Goal: Task Accomplishment & Management: Use online tool/utility

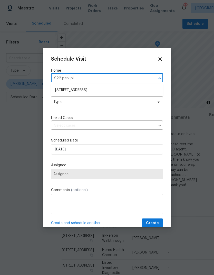
click at [108, 93] on li "922 Park Pl NE, Conyers, GA 30012" at bounding box center [107, 90] width 112 height 8
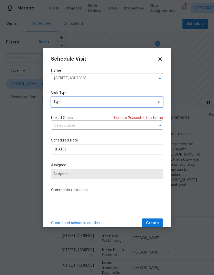
click at [123, 102] on span "Type" at bounding box center [103, 102] width 100 height 5
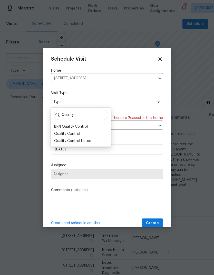
type input "Quality"
click at [60, 134] on div "Quality Control" at bounding box center [67, 133] width 26 height 5
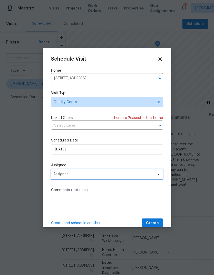
click at [143, 175] on span "Assignee" at bounding box center [103, 174] width 100 height 4
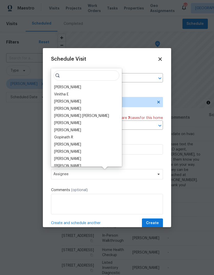
click at [70, 85] on div "[PERSON_NAME]" at bounding box center [67, 87] width 27 height 5
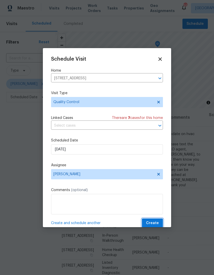
click at [158, 222] on span "Create" at bounding box center [152, 223] width 13 height 6
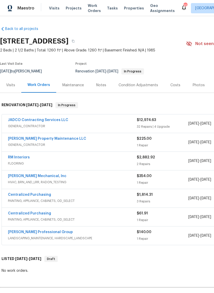
click at [56, 121] on link "JADCO Contracting Services LLC" at bounding box center [38, 120] width 60 height 4
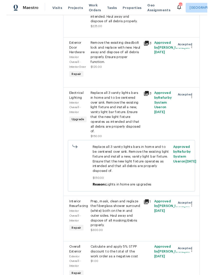
scroll to position [430, 0]
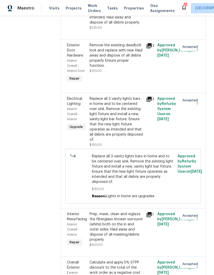
click at [127, 68] on div "Remove the exisiting deadbolt lock and replace with new. Haul away and dispose …" at bounding box center [115, 56] width 53 height 26
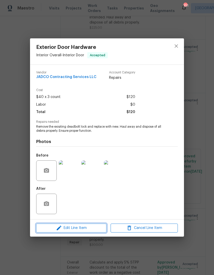
click at [91, 226] on span "Edit Line Item" at bounding box center [71, 228] width 67 height 6
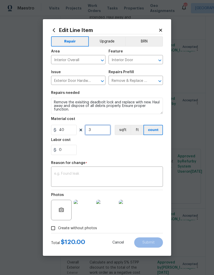
click at [102, 130] on input "3" at bounding box center [98, 130] width 26 height 10
type input "1"
click at [66, 132] on input "40" at bounding box center [64, 130] width 26 height 10
type input "45"
click at [150, 170] on div "x ​" at bounding box center [107, 177] width 112 height 19
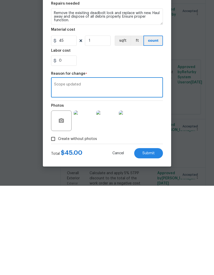
type textarea "Scope updated"
click at [153, 241] on span "Submit" at bounding box center [148, 243] width 12 height 4
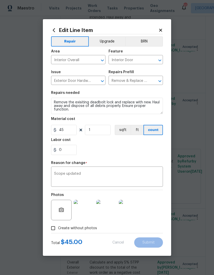
type input "3"
type input "40"
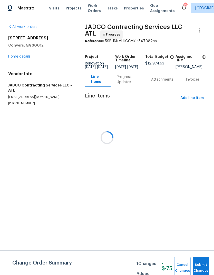
scroll to position [0, 0]
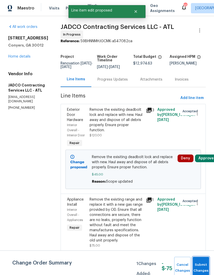
click at [203, 264] on span "Submit Changes" at bounding box center [200, 268] width 11 height 12
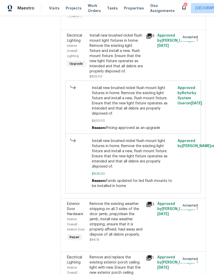
scroll to position [743, 0]
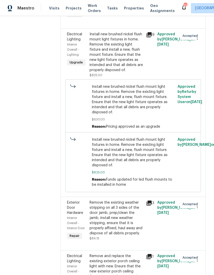
click at [124, 73] on div "Install new brushed nickel flush mount light fixtures in home. Remove the exist…" at bounding box center [115, 52] width 53 height 41
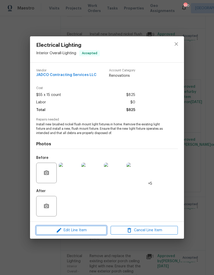
click at [89, 229] on span "Edit Line Item" at bounding box center [71, 231] width 67 height 6
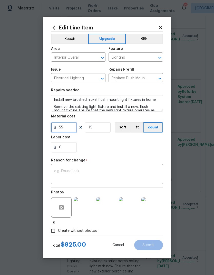
click at [67, 130] on input "55" at bounding box center [64, 127] width 26 height 10
click at [101, 127] on input "15" at bounding box center [98, 127] width 26 height 10
type input "50"
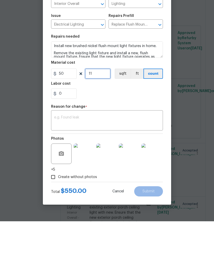
type input "11"
click at [146, 170] on textarea at bounding box center [107, 175] width 106 height 11
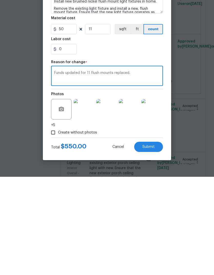
scroll to position [12, 0]
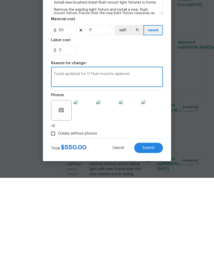
type textarea "Funds updated for 11 flush mounts replaced."
click at [155, 240] on button "Submit" at bounding box center [148, 245] width 29 height 10
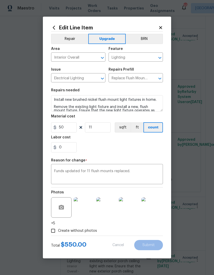
type input "15"
type input "55"
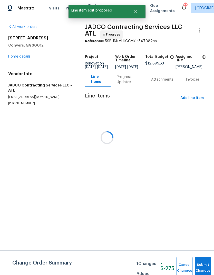
scroll to position [0, 0]
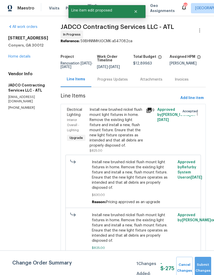
click at [204, 264] on button "Submit Changes" at bounding box center [202, 268] width 16 height 22
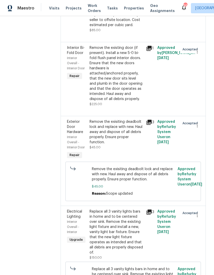
scroll to position [350, 0]
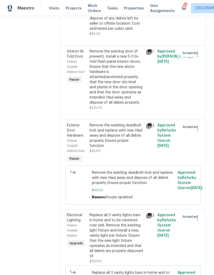
click at [151, 55] on icon at bounding box center [148, 51] width 5 height 5
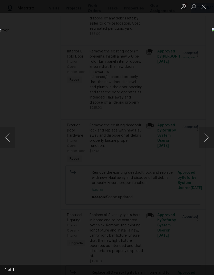
click at [205, 6] on button "Close lightbox" at bounding box center [203, 6] width 10 height 9
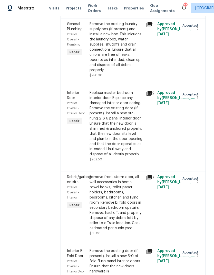
scroll to position [145, 0]
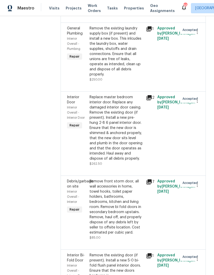
click at [151, 100] on icon at bounding box center [148, 97] width 5 height 5
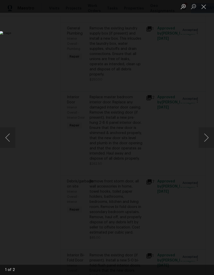
click at [204, 7] on button "Close lightbox" at bounding box center [203, 6] width 10 height 9
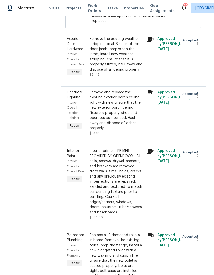
scroll to position [966, 0]
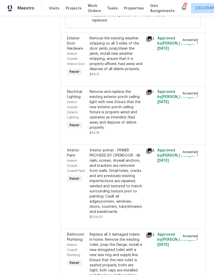
click at [152, 42] on icon at bounding box center [149, 39] width 6 height 6
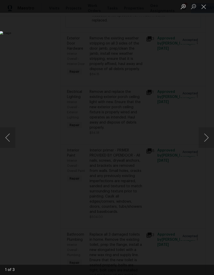
click at [205, 138] on button "Next image" at bounding box center [205, 138] width 15 height 21
click at [205, 136] on button "Next image" at bounding box center [205, 138] width 15 height 21
click at [204, 9] on button "Close lightbox" at bounding box center [203, 6] width 10 height 9
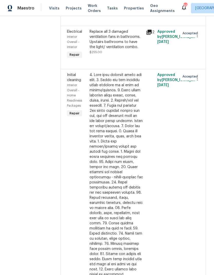
scroll to position [1749, 0]
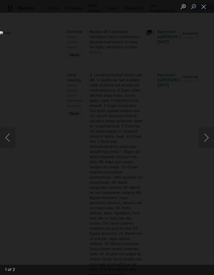
click at [207, 138] on button "Next image" at bounding box center [205, 138] width 15 height 21
click at [204, 6] on button "Close lightbox" at bounding box center [203, 6] width 10 height 9
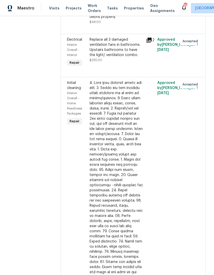
scroll to position [1741, 0]
click at [199, 103] on li "Cancel" at bounding box center [200, 101] width 20 height 8
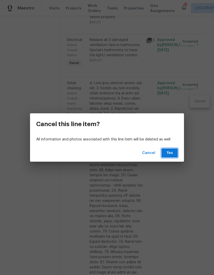
click at [172, 154] on span "Yes" at bounding box center [169, 153] width 8 height 6
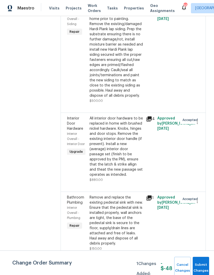
scroll to position [2782, 0]
click at [202, 262] on button "Submit Changes" at bounding box center [200, 268] width 16 height 22
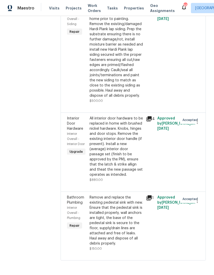
scroll to position [19, 0]
click at [120, 141] on div "All interior door hardware to be replaced in home with brushed nickel hardware.…" at bounding box center [115, 147] width 53 height 62
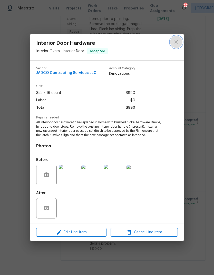
click at [176, 40] on icon "close" at bounding box center [176, 42] width 6 height 6
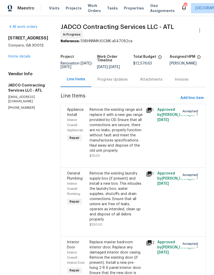
scroll to position [0, 0]
click at [17, 55] on link "Home details" at bounding box center [19, 57] width 22 height 4
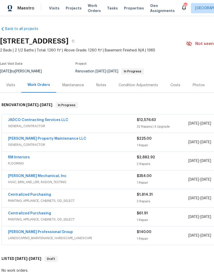
click at [16, 159] on link "RM Interiors" at bounding box center [19, 158] width 22 height 4
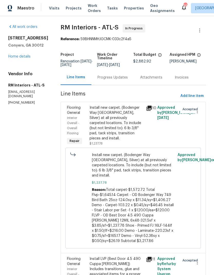
click at [118, 77] on div "Progress Updates" at bounding box center [112, 77] width 30 height 5
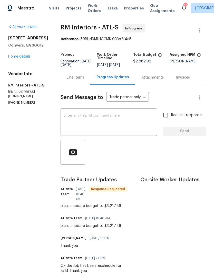
click at [138, 128] on textarea at bounding box center [109, 123] width 90 height 18
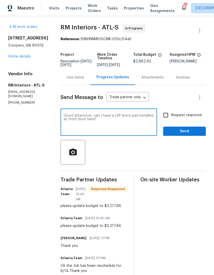
type textarea "Good afternoon, can I have a LVP entry pad installed at front door here?"
click at [192, 133] on span "Send" at bounding box center [184, 131] width 34 height 6
